Goal: Information Seeking & Learning: Learn about a topic

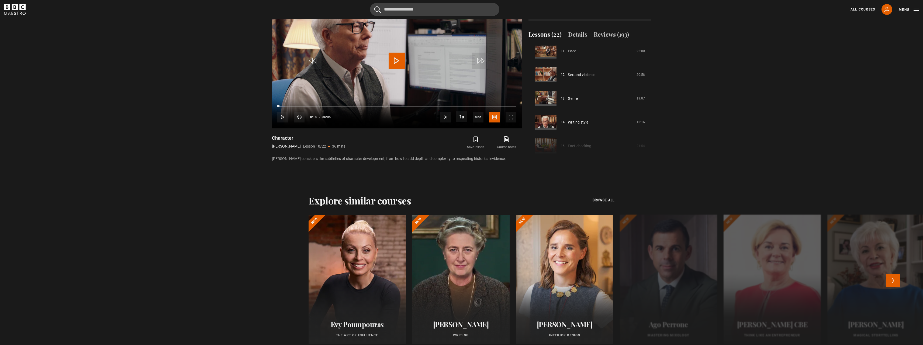
scroll to position [401, 0]
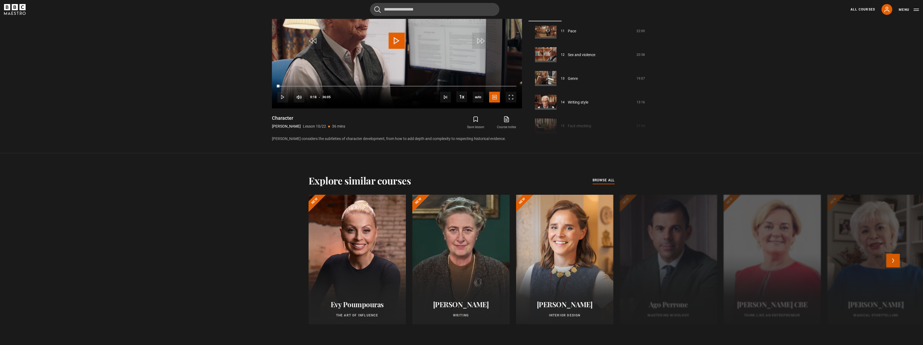
click at [899, 264] on button "Next" at bounding box center [892, 260] width 13 height 13
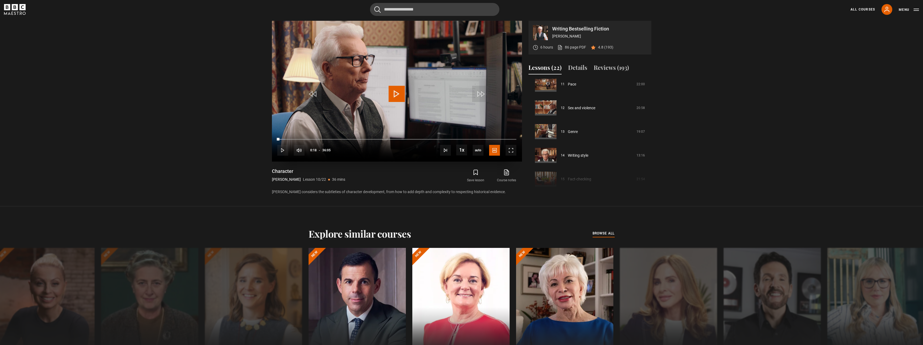
scroll to position [320, 0]
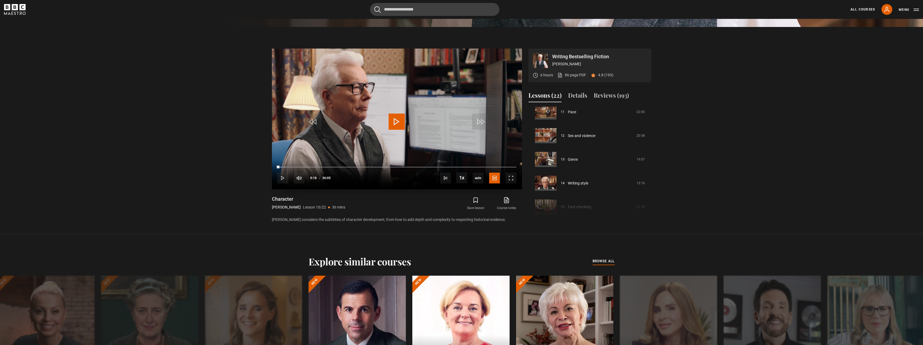
click at [401, 134] on video "Video Player" at bounding box center [397, 118] width 250 height 141
click at [407, 114] on video "Video Player" at bounding box center [397, 118] width 250 height 141
drag, startPoint x: 414, startPoint y: 112, endPoint x: 411, endPoint y: 121, distance: 9.0
click at [415, 115] on video "Video Player" at bounding box center [397, 118] width 250 height 141
drag, startPoint x: 413, startPoint y: 128, endPoint x: 416, endPoint y: 128, distance: 3.5
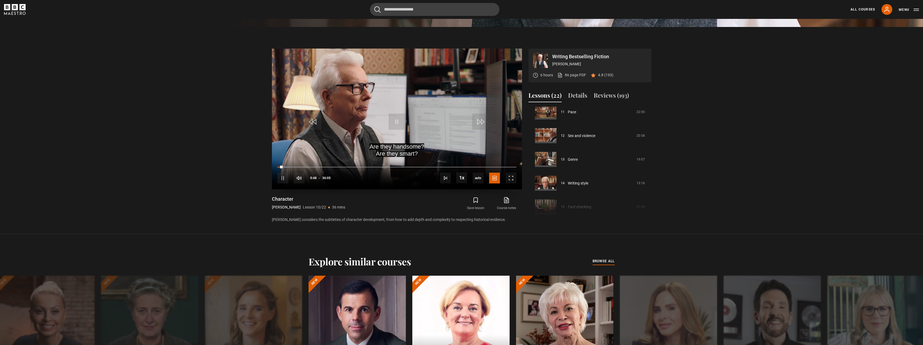
click at [416, 128] on video "Video Player" at bounding box center [397, 118] width 250 height 141
click at [414, 141] on video "Video Player" at bounding box center [397, 118] width 250 height 141
drag, startPoint x: 385, startPoint y: 146, endPoint x: 391, endPoint y: 142, distance: 7.0
click at [387, 143] on video "Video Player" at bounding box center [397, 118] width 250 height 141
click at [416, 121] on video "Video Player" at bounding box center [397, 118] width 250 height 141
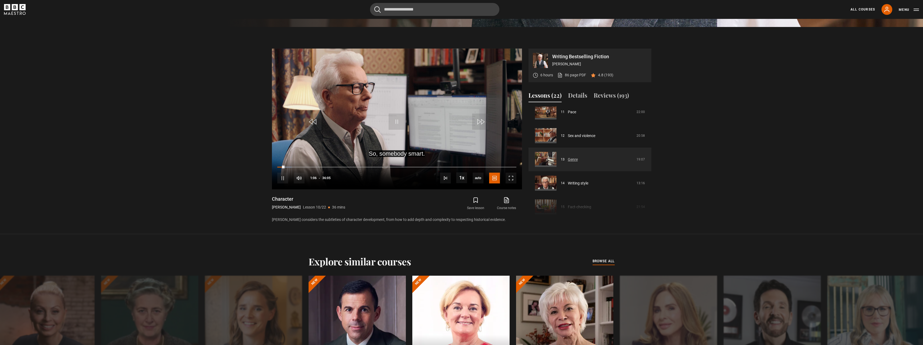
scroll to position [240, 0]
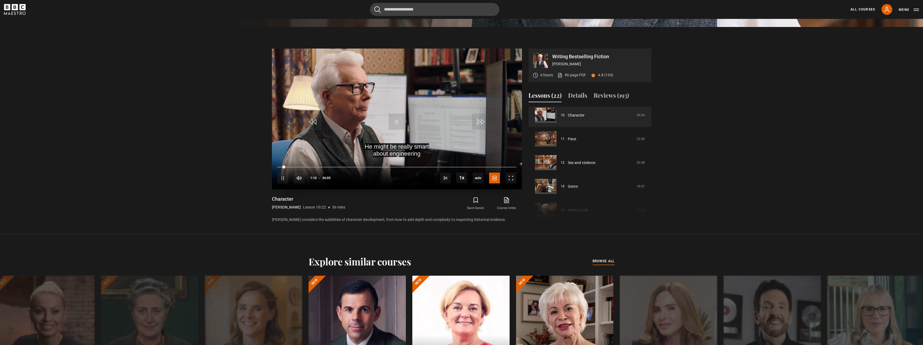
click at [415, 120] on video "Video Player" at bounding box center [397, 118] width 250 height 141
click at [421, 115] on video "Video Player" at bounding box center [397, 118] width 250 height 141
click at [425, 128] on video "Video Player" at bounding box center [397, 118] width 250 height 141
click at [412, 127] on video "Video Player" at bounding box center [397, 118] width 250 height 141
click at [408, 129] on video "Video Player" at bounding box center [397, 118] width 250 height 141
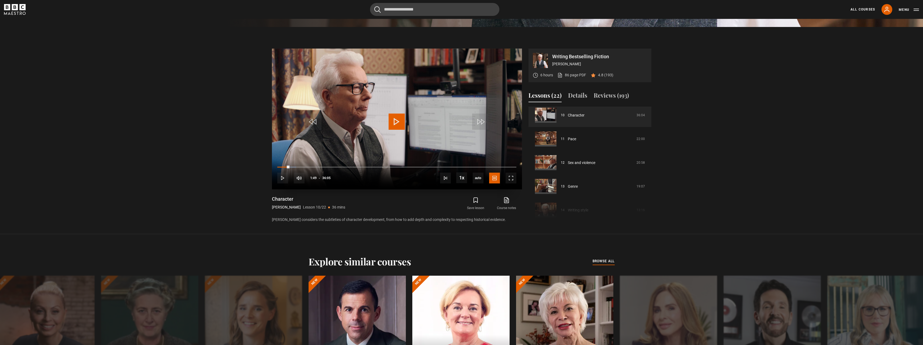
drag, startPoint x: 420, startPoint y: 96, endPoint x: 419, endPoint y: 99, distance: 3.2
click at [420, 96] on video "Video Player" at bounding box center [397, 118] width 250 height 141
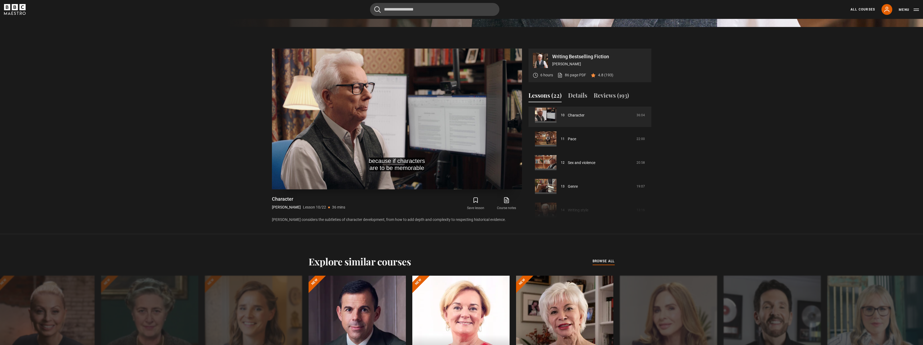
click at [411, 133] on video "Video Player" at bounding box center [397, 118] width 250 height 141
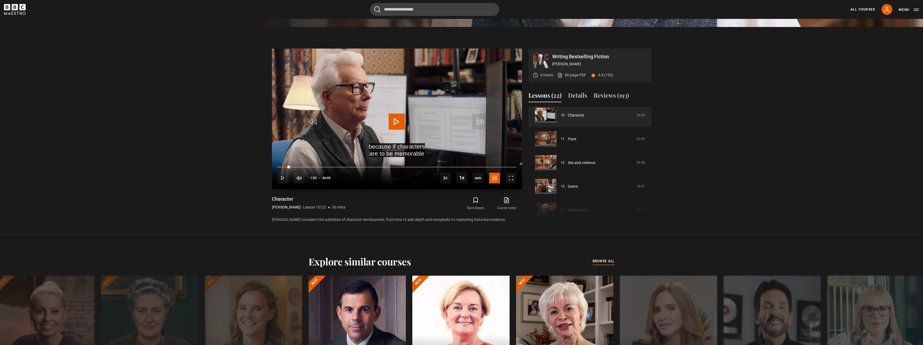
click at [413, 124] on video "Video Player" at bounding box center [397, 118] width 250 height 141
click at [412, 124] on video "Video Player" at bounding box center [397, 118] width 250 height 141
click at [410, 117] on video "Video Player" at bounding box center [397, 118] width 250 height 141
click at [408, 123] on video "Video Player" at bounding box center [397, 118] width 250 height 141
drag, startPoint x: 399, startPoint y: 117, endPoint x: 399, endPoint y: 126, distance: 8.1
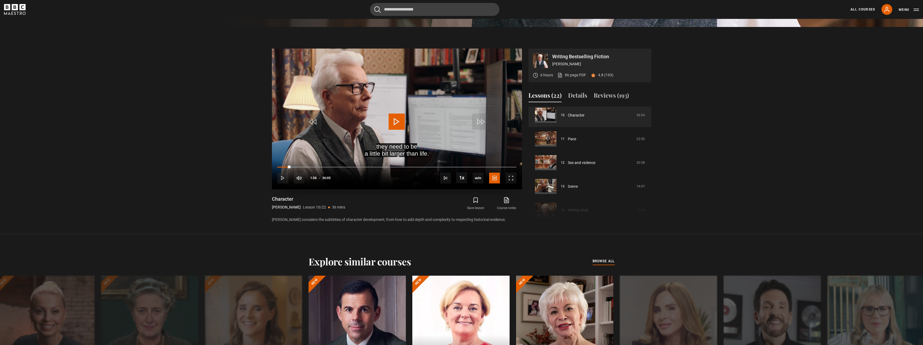
click at [399, 120] on span "Video Player" at bounding box center [397, 121] width 16 height 16
click at [418, 129] on video "Video Player" at bounding box center [397, 118] width 250 height 141
click at [414, 126] on video "Video Player" at bounding box center [397, 118] width 250 height 141
click at [413, 124] on video "Video Player" at bounding box center [397, 118] width 250 height 141
click at [436, 120] on video "Video Player" at bounding box center [397, 118] width 250 height 141
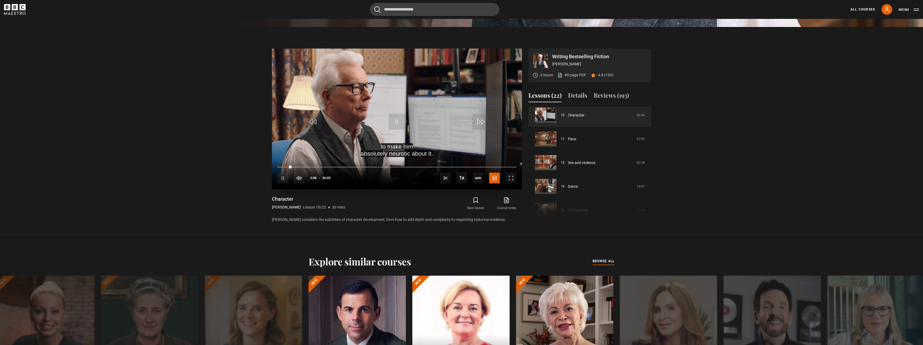
click at [413, 127] on video "Video Player" at bounding box center [397, 118] width 250 height 141
click at [380, 131] on video "Video Player" at bounding box center [397, 118] width 250 height 141
click at [434, 131] on video "Video Player" at bounding box center [397, 118] width 250 height 141
click at [388, 136] on video "Video Player" at bounding box center [397, 118] width 250 height 141
click at [409, 127] on video "Video Player" at bounding box center [397, 118] width 250 height 141
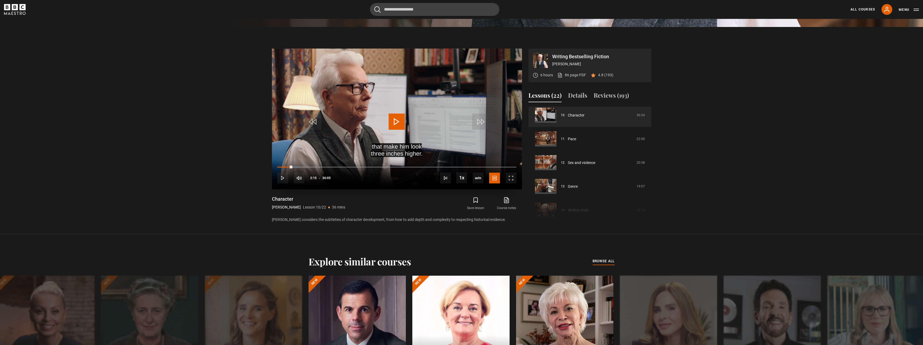
click at [402, 135] on video "Video Player" at bounding box center [397, 118] width 250 height 141
click at [412, 115] on video "Video Player" at bounding box center [397, 118] width 250 height 141
click at [433, 121] on video "Video Player" at bounding box center [397, 118] width 250 height 141
click at [396, 203] on div "Character [PERSON_NAME] Lesson 10/22 36 mins [PERSON_NAME] considers the subtle…" at bounding box center [397, 209] width 250 height 27
click at [377, 116] on video "Video Player" at bounding box center [397, 118] width 250 height 141
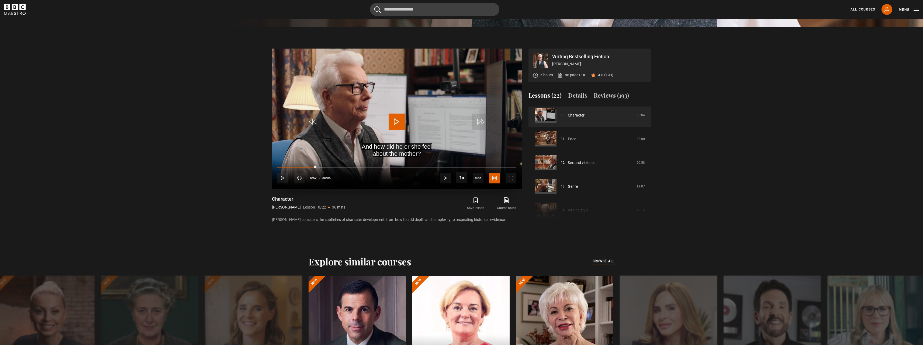
click at [400, 119] on span "Video Player" at bounding box center [397, 121] width 16 height 16
click at [412, 125] on video "Video Player" at bounding box center [397, 118] width 250 height 141
click at [389, 124] on span "Video Player" at bounding box center [397, 121] width 16 height 16
click at [401, 122] on span "Video Player" at bounding box center [397, 121] width 16 height 16
drag, startPoint x: 378, startPoint y: 124, endPoint x: 385, endPoint y: 131, distance: 10.1
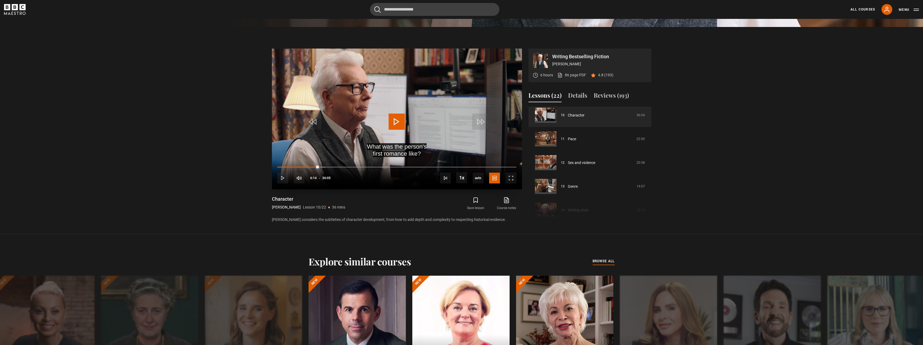
click at [379, 125] on video "Video Player" at bounding box center [397, 118] width 250 height 141
click at [398, 122] on span "Video Player" at bounding box center [397, 121] width 16 height 16
click at [404, 122] on span "Video Player" at bounding box center [397, 121] width 16 height 16
click at [411, 114] on video "Video Player" at bounding box center [397, 118] width 250 height 141
click at [426, 136] on video "Video Player" at bounding box center [397, 118] width 250 height 141
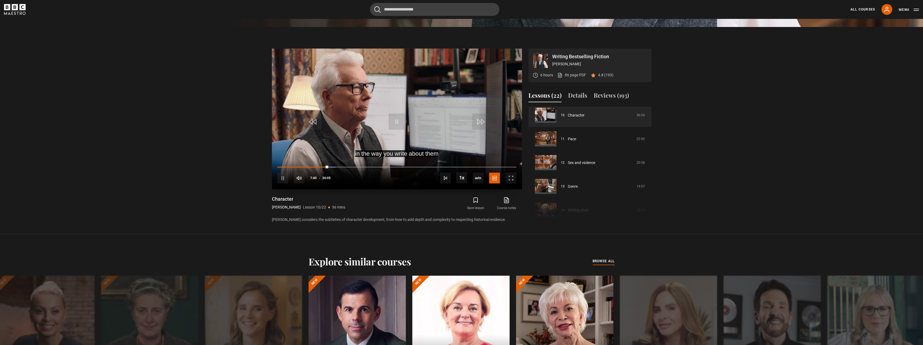
click at [424, 123] on video "Video Player" at bounding box center [397, 118] width 250 height 141
drag, startPoint x: 392, startPoint y: 108, endPoint x: 390, endPoint y: 99, distance: 8.7
click at [392, 107] on video "Video Player" at bounding box center [397, 118] width 250 height 141
click at [395, 127] on span "Video Player" at bounding box center [397, 121] width 16 height 16
click at [395, 126] on span "Video Player" at bounding box center [397, 121] width 16 height 16
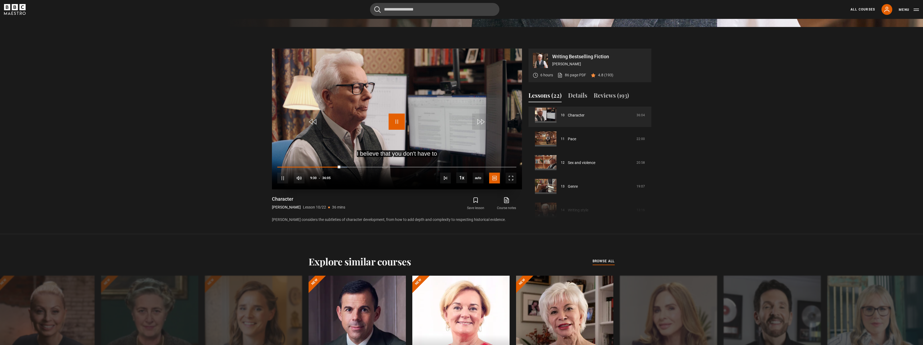
click at [397, 124] on span "Video Player" at bounding box center [397, 121] width 16 height 16
drag, startPoint x: 408, startPoint y: 117, endPoint x: 402, endPoint y: 108, distance: 10.5
click at [408, 117] on video "Video Player" at bounding box center [397, 118] width 250 height 141
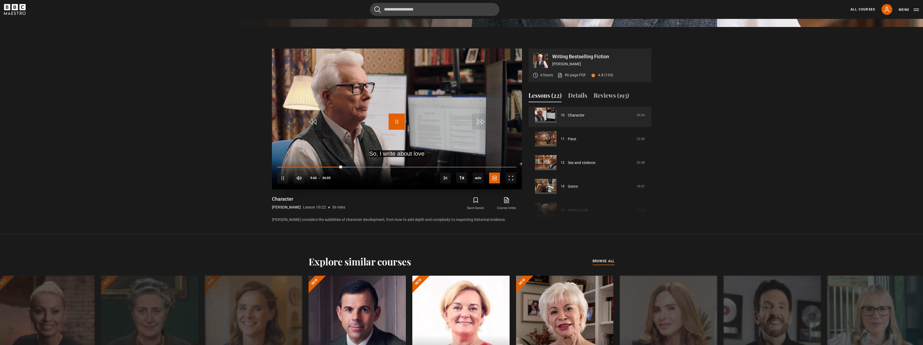
click at [395, 126] on span "Video Player" at bounding box center [397, 121] width 16 height 16
click at [407, 131] on video "Video Player" at bounding box center [397, 118] width 250 height 141
click at [408, 128] on video "Video Player" at bounding box center [397, 118] width 250 height 141
click at [393, 152] on video "Video Player" at bounding box center [397, 118] width 250 height 141
click at [416, 132] on video "Video Player" at bounding box center [397, 118] width 250 height 141
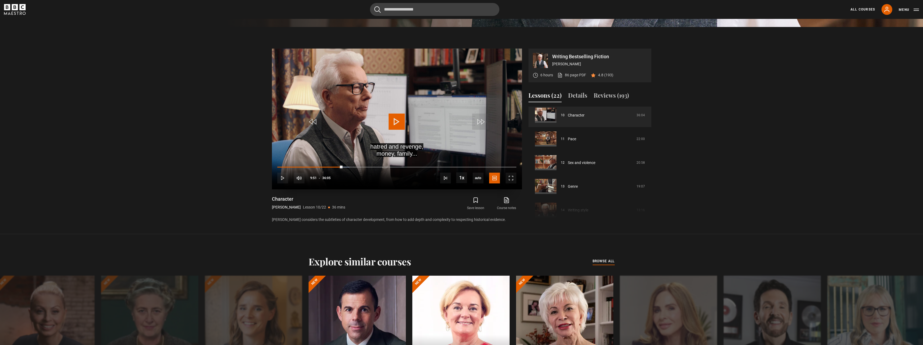
drag, startPoint x: 400, startPoint y: 106, endPoint x: 400, endPoint y: 109, distance: 3.8
click at [401, 106] on video "Video Player" at bounding box center [397, 118] width 250 height 141
click at [410, 118] on video "Video Player" at bounding box center [397, 118] width 250 height 141
click at [393, 128] on span "Video Player" at bounding box center [397, 121] width 16 height 16
click at [460, 155] on span "1.5x" at bounding box center [462, 155] width 7 height 4
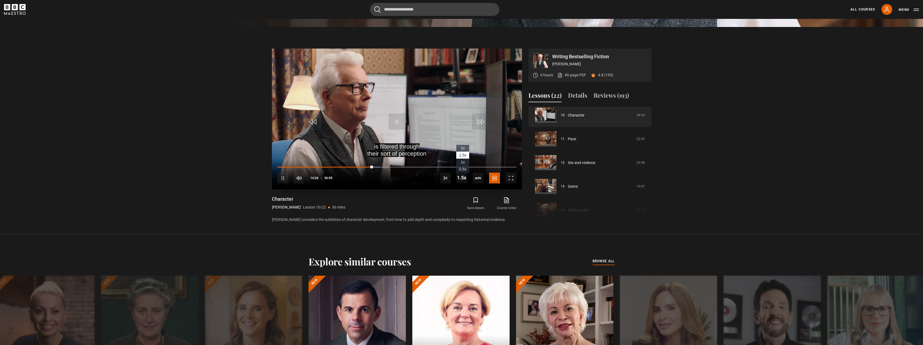
click at [465, 165] on li "1x" at bounding box center [462, 161] width 13 height 7
click at [424, 201] on div "Save lesson Course notes opens in new tab" at bounding box center [463, 204] width 116 height 16
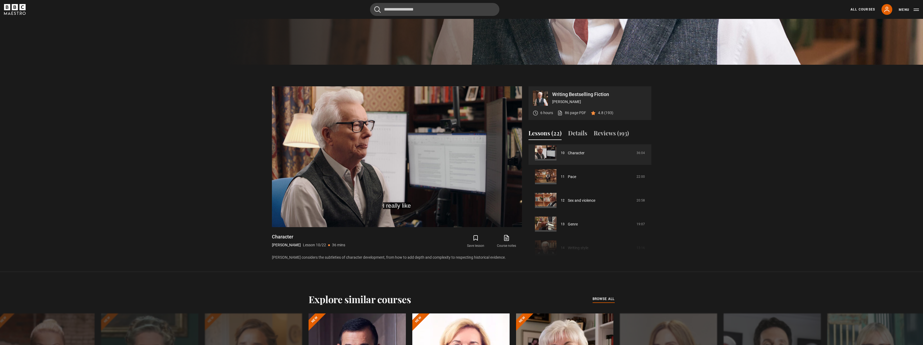
scroll to position [266, 0]
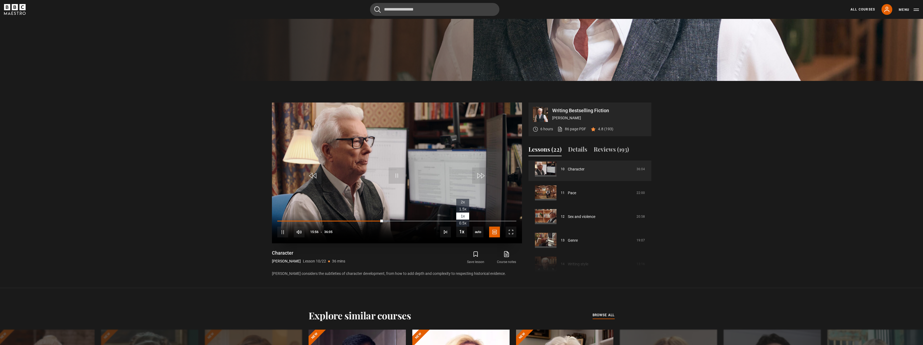
click at [462, 208] on span "1.5x" at bounding box center [462, 209] width 7 height 4
click at [391, 262] on div "Character [PERSON_NAME] Lesson 10/22 36 mins" at bounding box center [336, 258] width 128 height 16
click at [391, 181] on span "Video Player" at bounding box center [397, 175] width 16 height 16
click at [393, 173] on span "Video Player" at bounding box center [397, 175] width 16 height 16
click at [460, 214] on li "1x" at bounding box center [462, 215] width 13 height 7
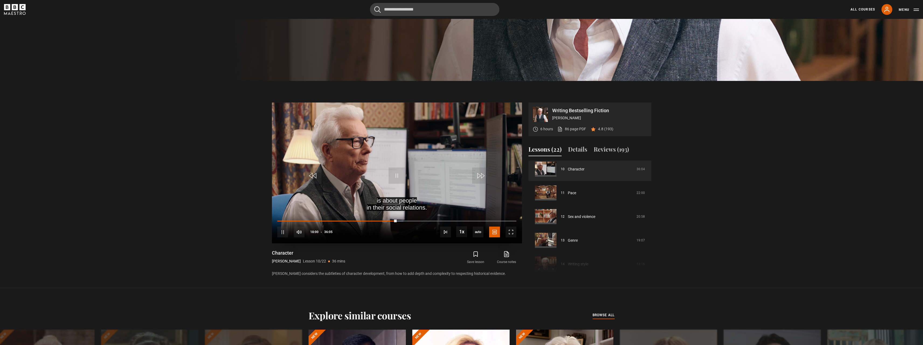
click at [396, 196] on video "Video Player" at bounding box center [397, 172] width 250 height 141
click at [435, 174] on video "Video Player" at bounding box center [397, 172] width 250 height 141
click at [431, 176] on video "Video Player" at bounding box center [397, 172] width 250 height 141
click at [405, 176] on span "Video Player" at bounding box center [397, 175] width 16 height 16
click at [426, 164] on video "Video Player" at bounding box center [397, 172] width 250 height 141
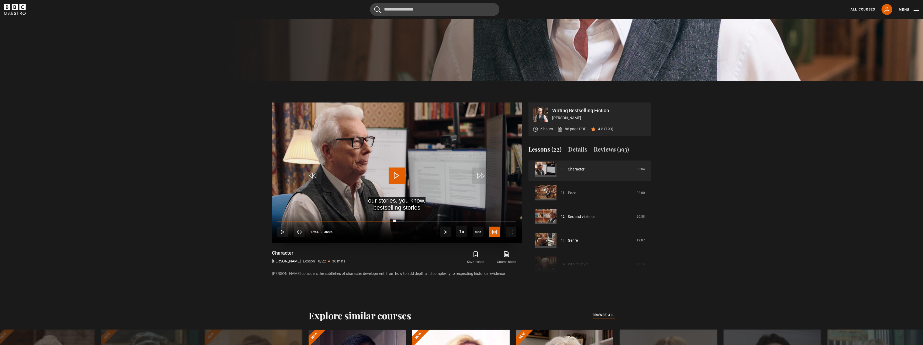
click at [411, 185] on video "Video Player" at bounding box center [397, 172] width 250 height 141
click at [416, 174] on video "Video Player" at bounding box center [397, 172] width 250 height 141
drag, startPoint x: 439, startPoint y: 167, endPoint x: 437, endPoint y: 174, distance: 6.8
click at [439, 168] on video "Video Player" at bounding box center [397, 172] width 250 height 141
click at [410, 177] on video "Video Player" at bounding box center [397, 172] width 250 height 141
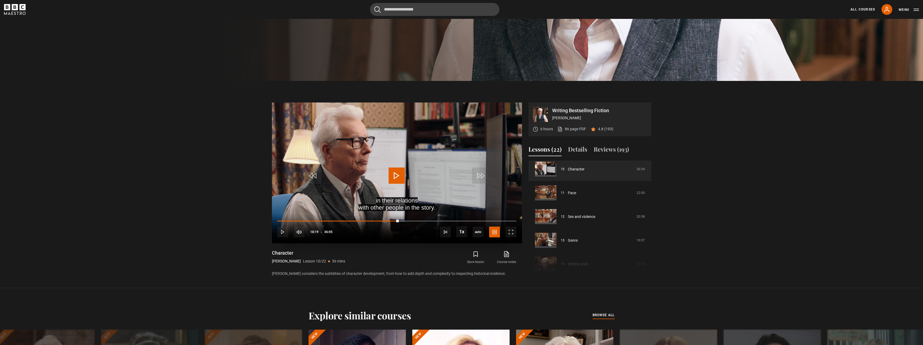
drag, startPoint x: 410, startPoint y: 175, endPoint x: 404, endPoint y: 176, distance: 5.6
drag, startPoint x: 404, startPoint y: 176, endPoint x: 231, endPoint y: 184, distance: 172.9
click at [231, 184] on section "Writing Bestselling Fiction [PERSON_NAME] 6 hours 86 page PDF (opens in new tab…" at bounding box center [461, 184] width 923 height 207
click at [387, 179] on video "Video Player" at bounding box center [397, 172] width 250 height 141
click at [415, 187] on video "Video Player" at bounding box center [397, 172] width 250 height 141
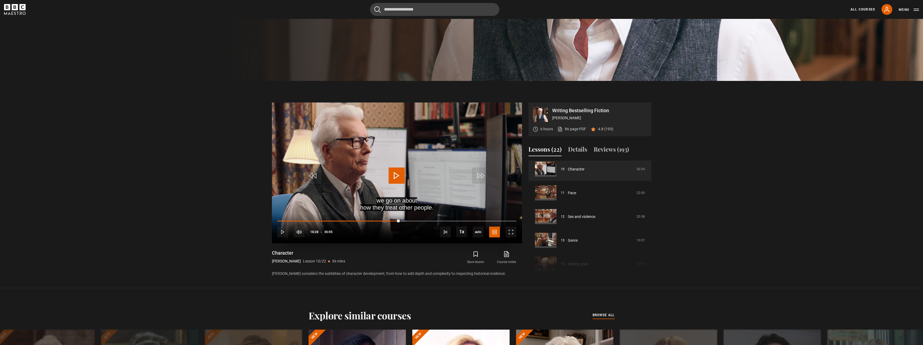
click at [386, 170] on video "Video Player" at bounding box center [397, 172] width 250 height 141
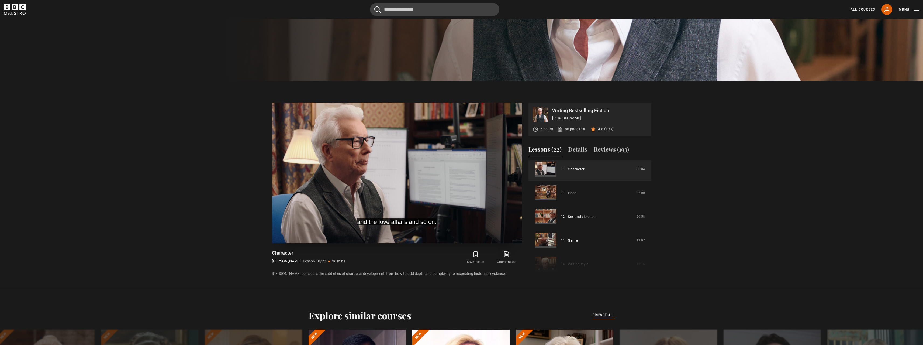
click at [427, 166] on video "Video Player" at bounding box center [397, 172] width 250 height 141
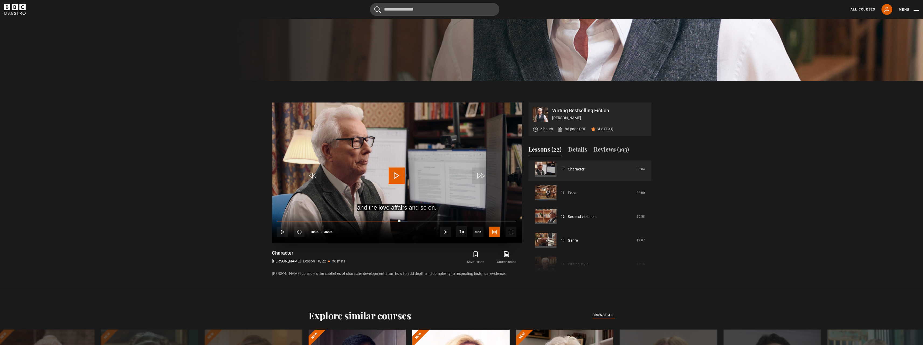
click at [405, 181] on span "Video Player" at bounding box center [397, 175] width 16 height 16
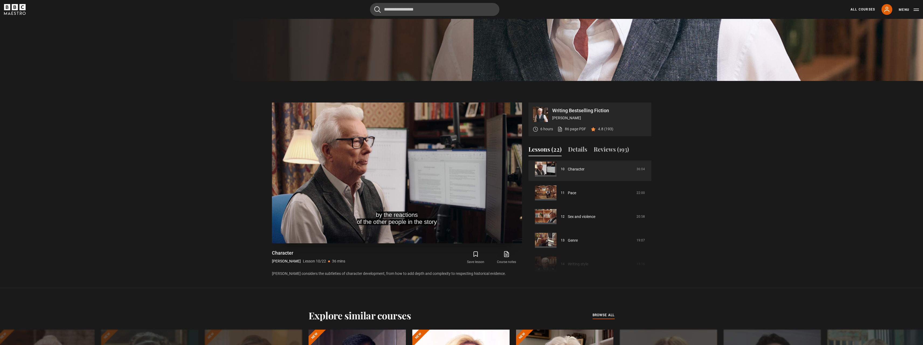
click at [404, 166] on video "Video Player" at bounding box center [397, 172] width 250 height 141
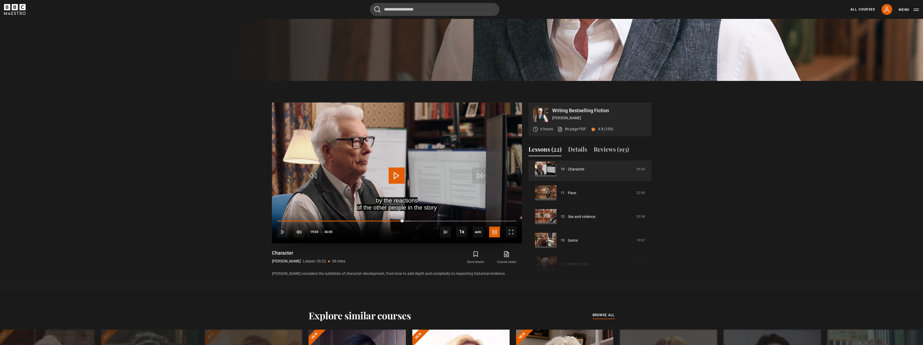
click at [404, 178] on span "Video Player" at bounding box center [397, 175] width 16 height 16
click at [430, 164] on video "Video Player" at bounding box center [397, 172] width 250 height 141
click at [386, 183] on video "Video Player" at bounding box center [397, 172] width 250 height 141
click at [404, 169] on span "Video Player" at bounding box center [397, 175] width 16 height 16
click at [401, 168] on span "Video Player" at bounding box center [397, 175] width 16 height 16
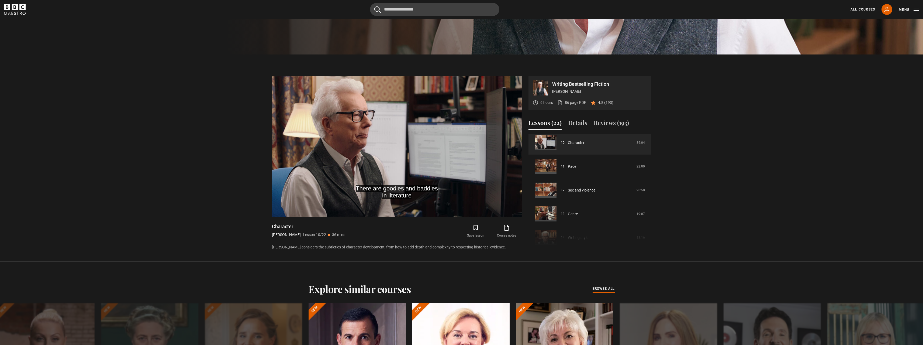
scroll to position [293, 0]
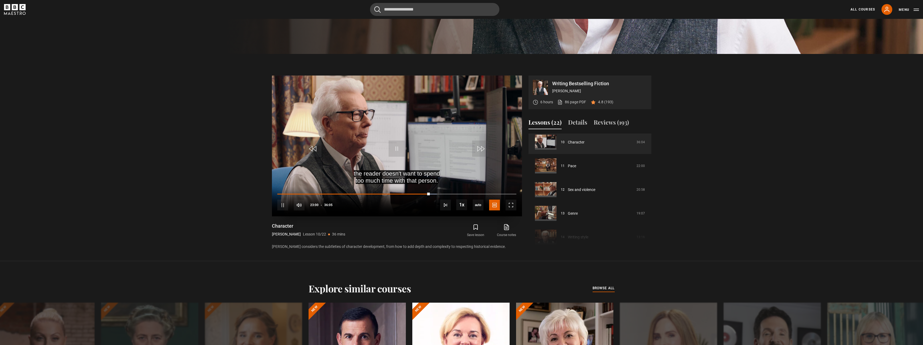
click at [424, 154] on video "Video Player" at bounding box center [397, 145] width 250 height 141
click at [429, 151] on video "Video Player" at bounding box center [397, 145] width 250 height 141
drag, startPoint x: 413, startPoint y: 136, endPoint x: 417, endPoint y: 138, distance: 4.8
click at [413, 136] on video "Video Player" at bounding box center [397, 145] width 250 height 141
click at [380, 148] on video "Video Player" at bounding box center [397, 145] width 250 height 141
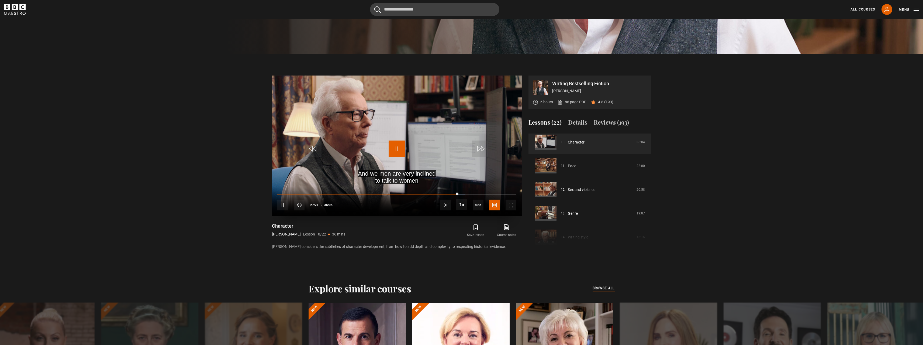
click at [397, 149] on span "Video Player" at bounding box center [397, 148] width 16 height 16
drag, startPoint x: 404, startPoint y: 154, endPoint x: 405, endPoint y: 158, distance: 3.9
click at [404, 154] on span "Video Player" at bounding box center [397, 148] width 16 height 16
click at [389, 143] on span "Video Player" at bounding box center [397, 148] width 16 height 16
click at [390, 137] on video "Video Player" at bounding box center [397, 145] width 250 height 141
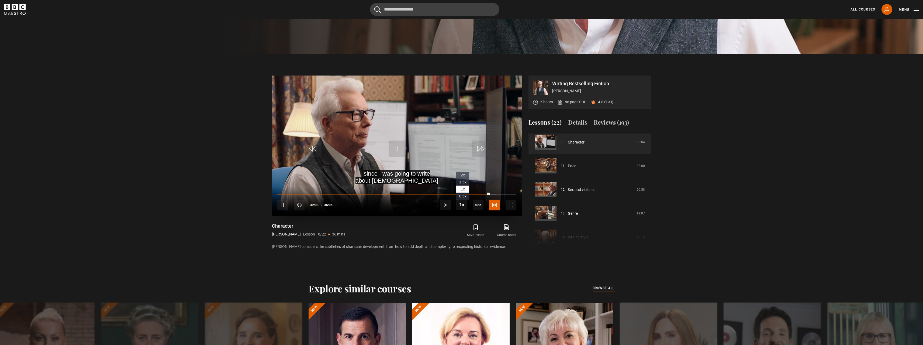
click at [465, 182] on span "1.5x" at bounding box center [462, 182] width 7 height 4
click at [405, 230] on div "Save lesson Course notes opens in new tab" at bounding box center [463, 231] width 116 height 16
click at [422, 142] on video "Video Player" at bounding box center [397, 145] width 250 height 141
click at [391, 135] on video "Video Player" at bounding box center [397, 145] width 250 height 141
click at [390, 160] on video "Video Player" at bounding box center [397, 145] width 250 height 141
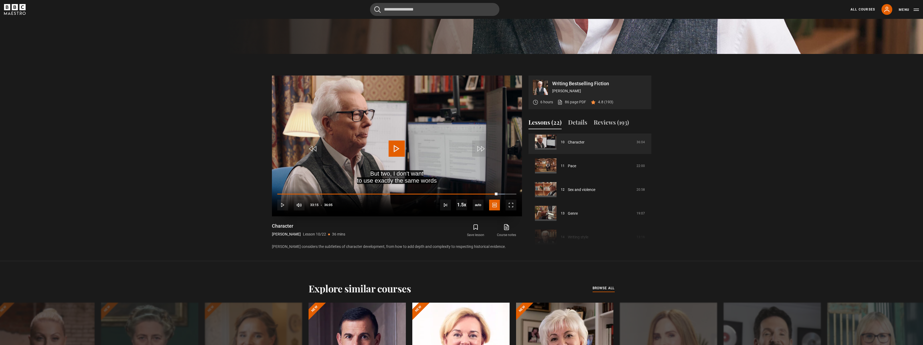
click at [394, 168] on video "Video Player" at bounding box center [397, 145] width 250 height 141
click at [465, 174] on li "2x" at bounding box center [462, 175] width 13 height 7
click at [466, 188] on li "1x" at bounding box center [462, 188] width 13 height 7
click at [571, 167] on link "Pace" at bounding box center [572, 166] width 8 height 6
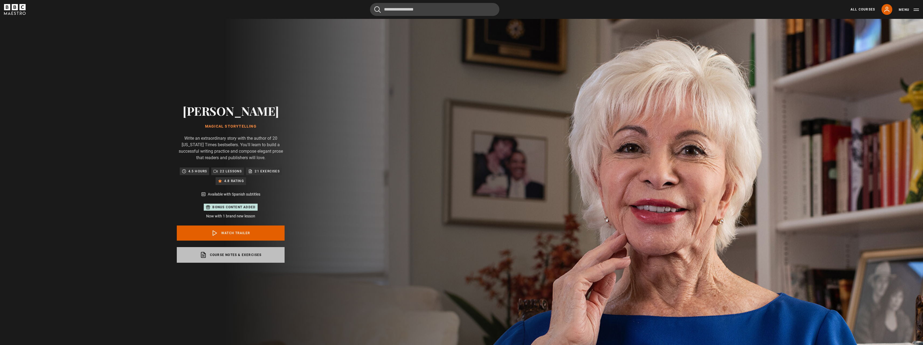
click at [273, 257] on link "Course notes & exercises opens in a new tab" at bounding box center [231, 255] width 108 height 16
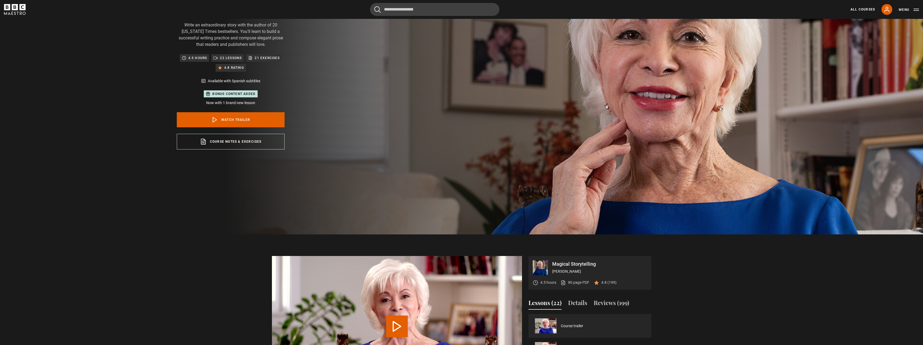
scroll to position [108, 0]
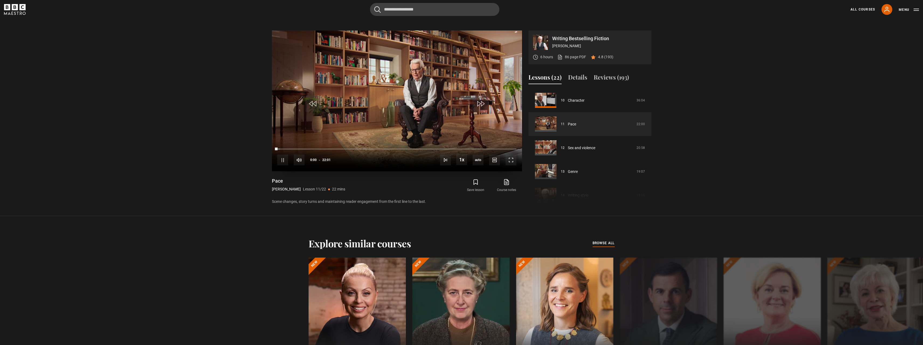
scroll to position [320, 0]
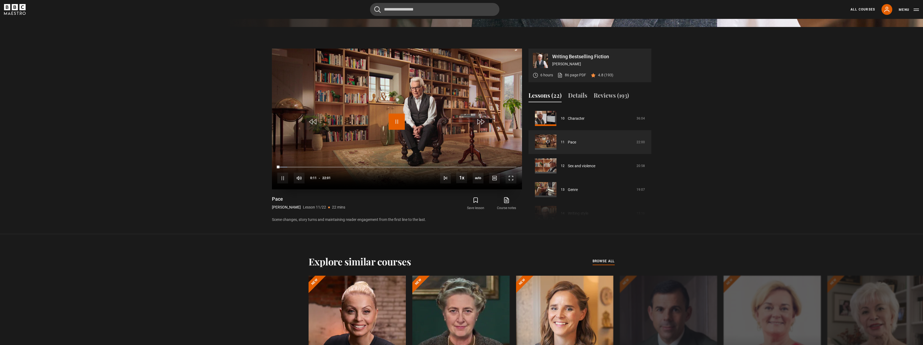
click at [402, 123] on span "Video Player" at bounding box center [397, 121] width 16 height 16
click at [396, 103] on video "Video Player" at bounding box center [397, 118] width 250 height 141
